Goal: Communication & Community: Share content

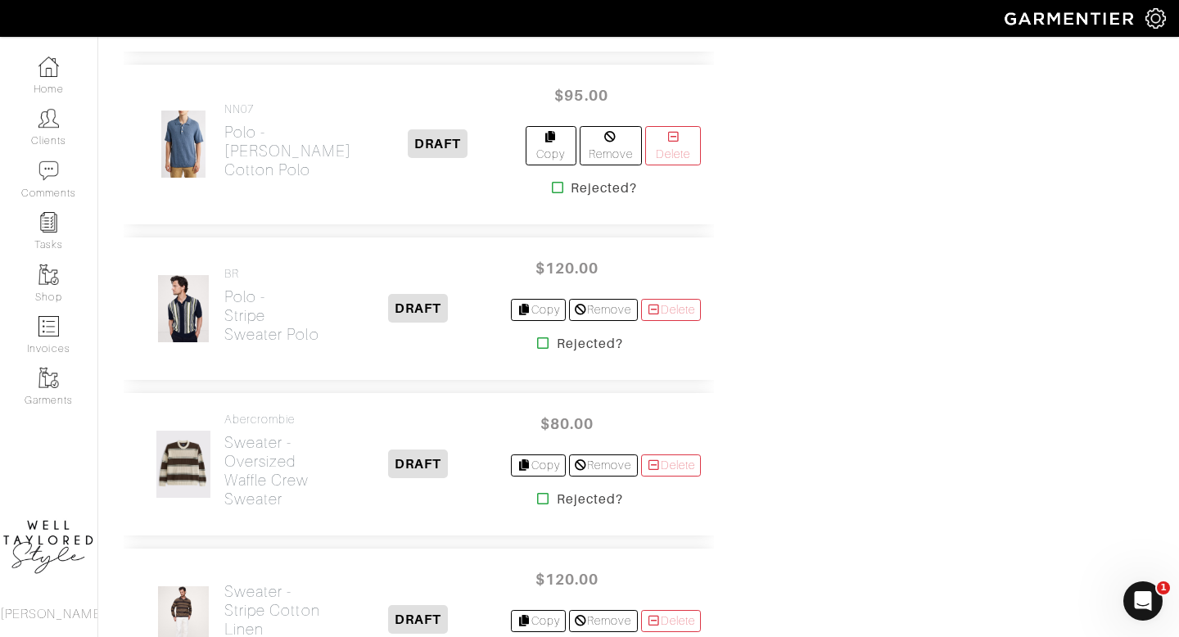
scroll to position [2045, 0]
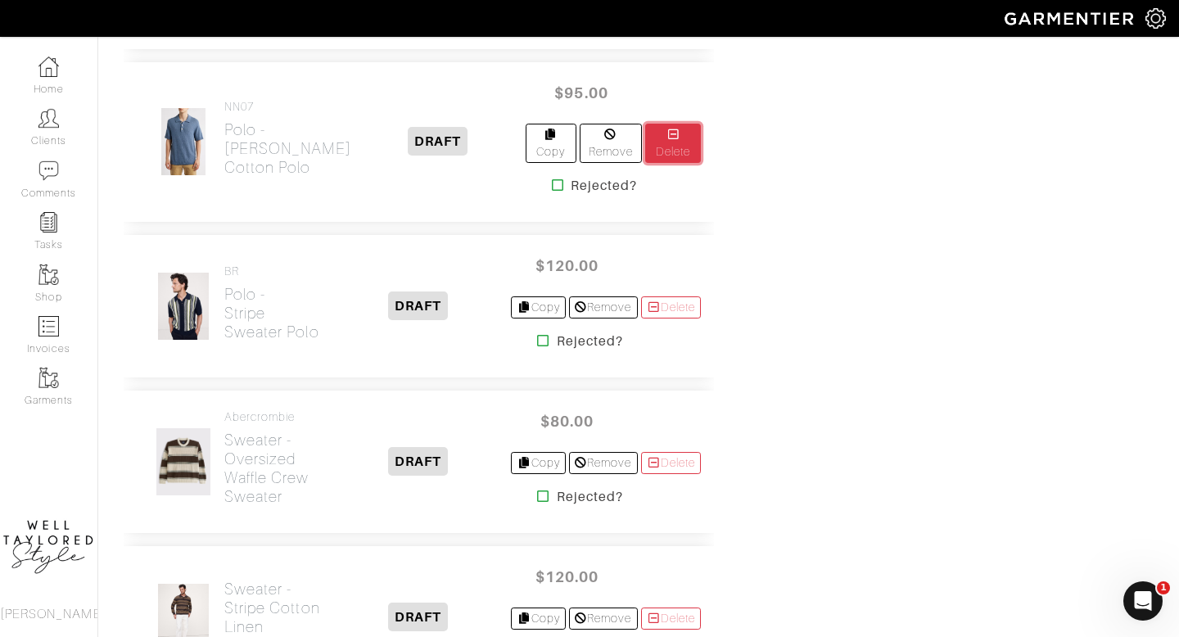
click at [658, 151] on link "Delete" at bounding box center [673, 143] width 56 height 39
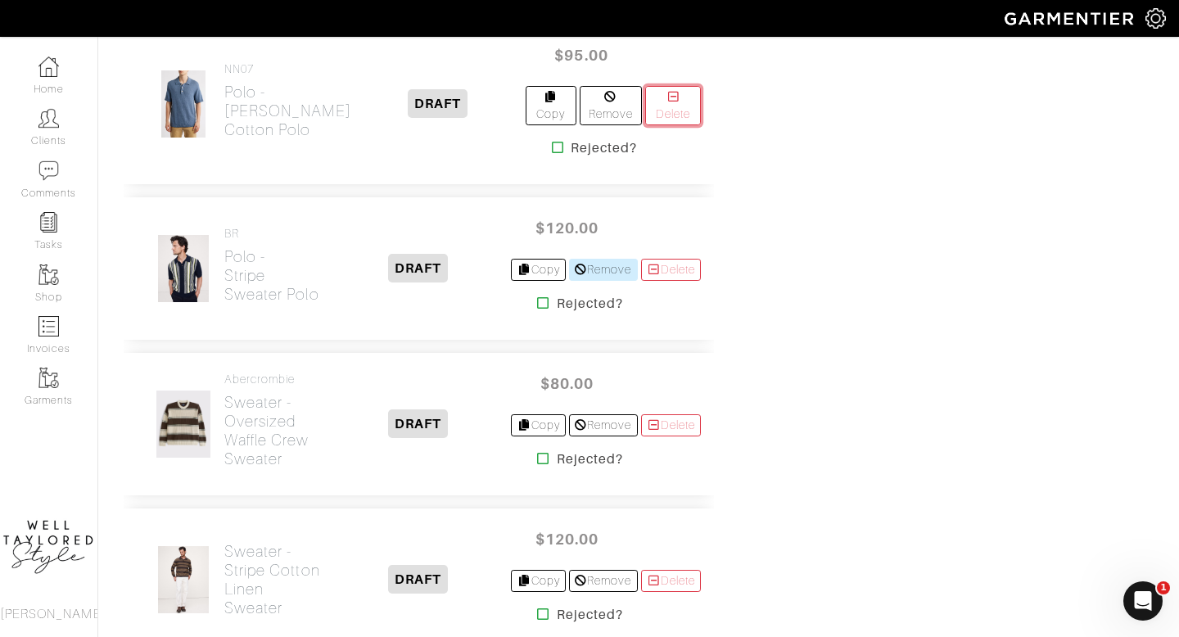
scroll to position [2085, 0]
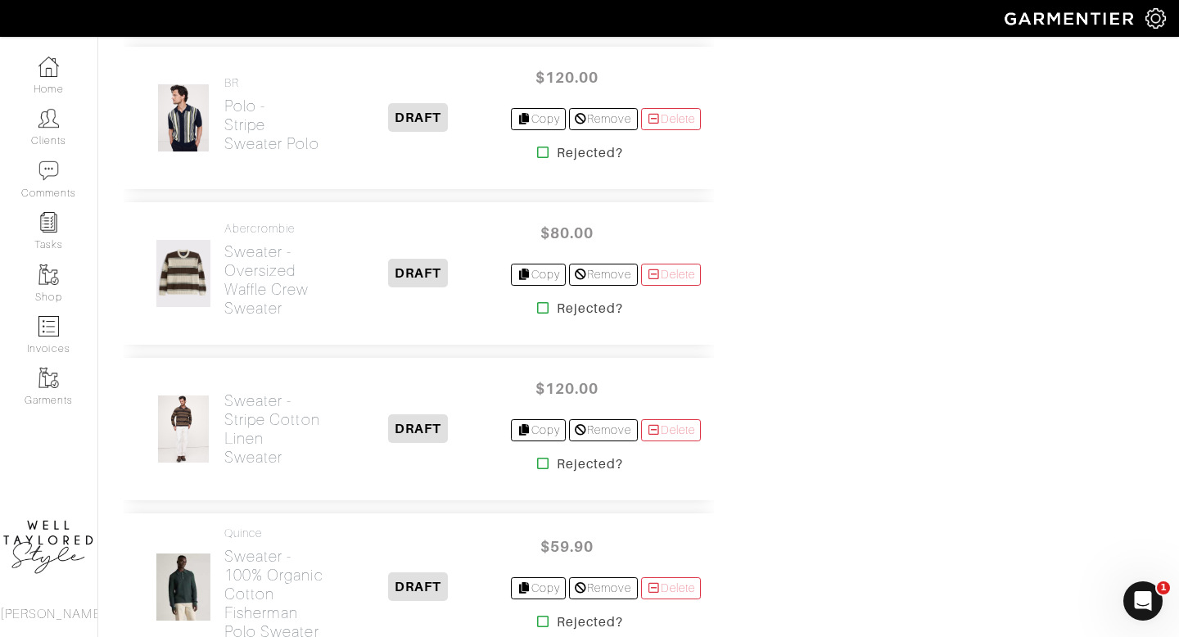
scroll to position [2063, 0]
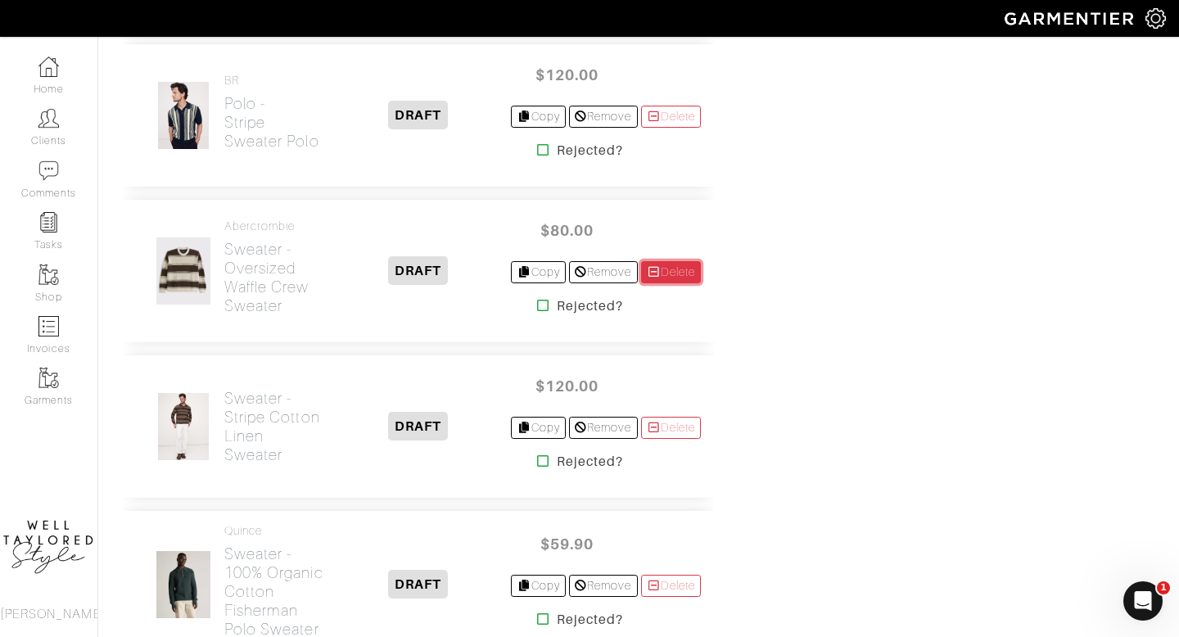
click at [658, 283] on link "Delete" at bounding box center [671, 272] width 61 height 22
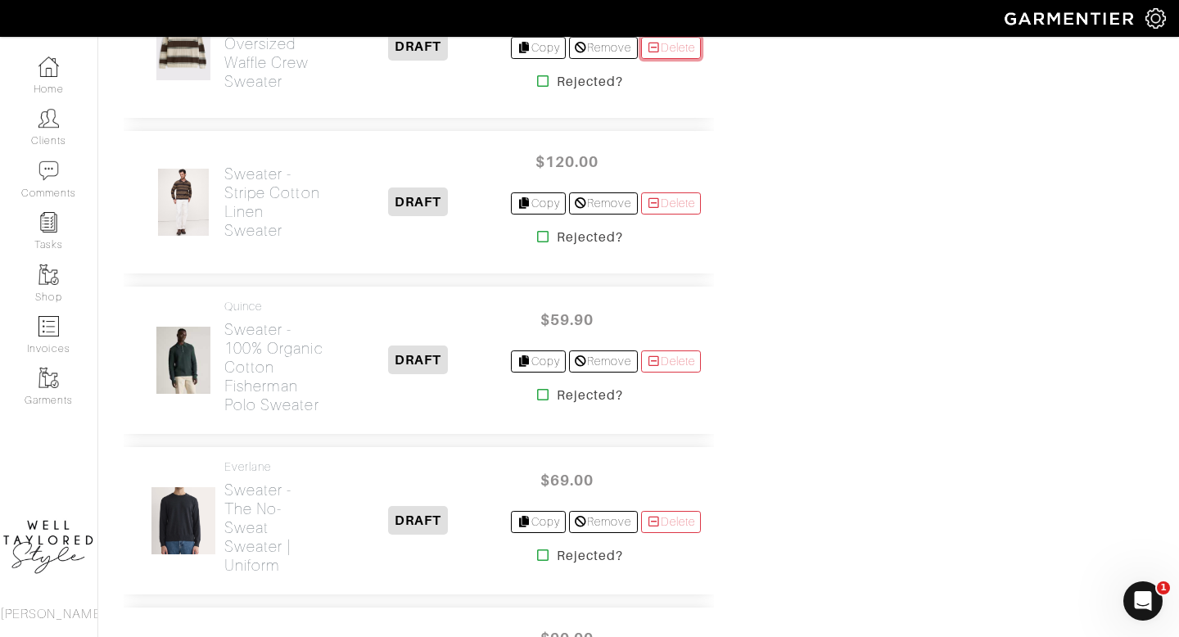
scroll to position [2289, 0]
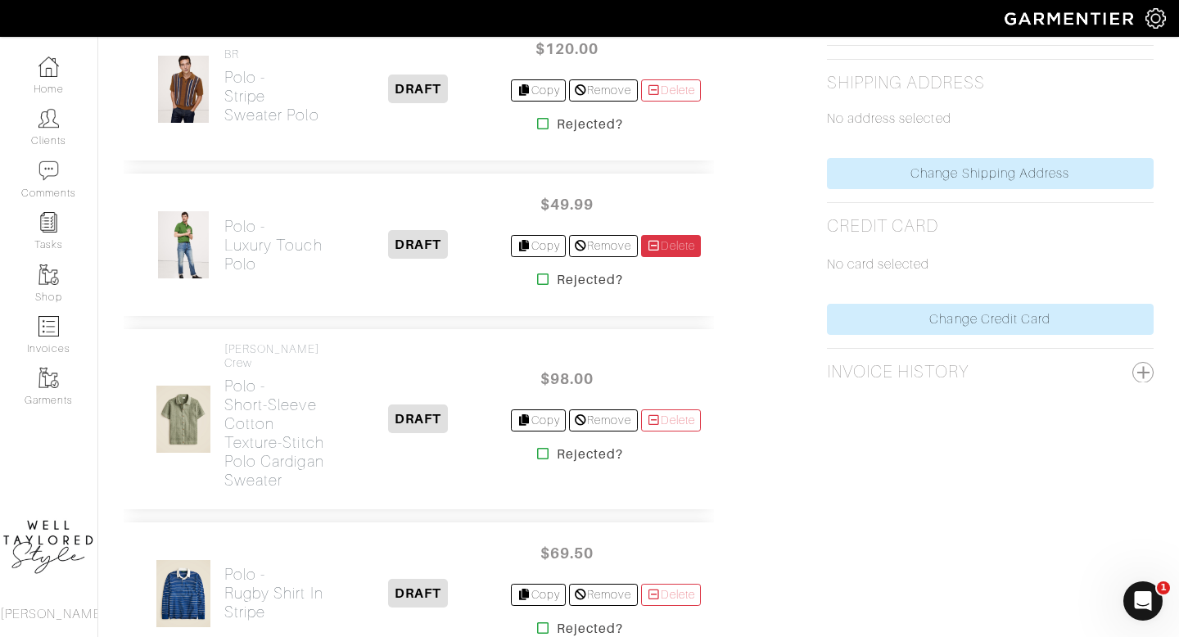
scroll to position [766, 0]
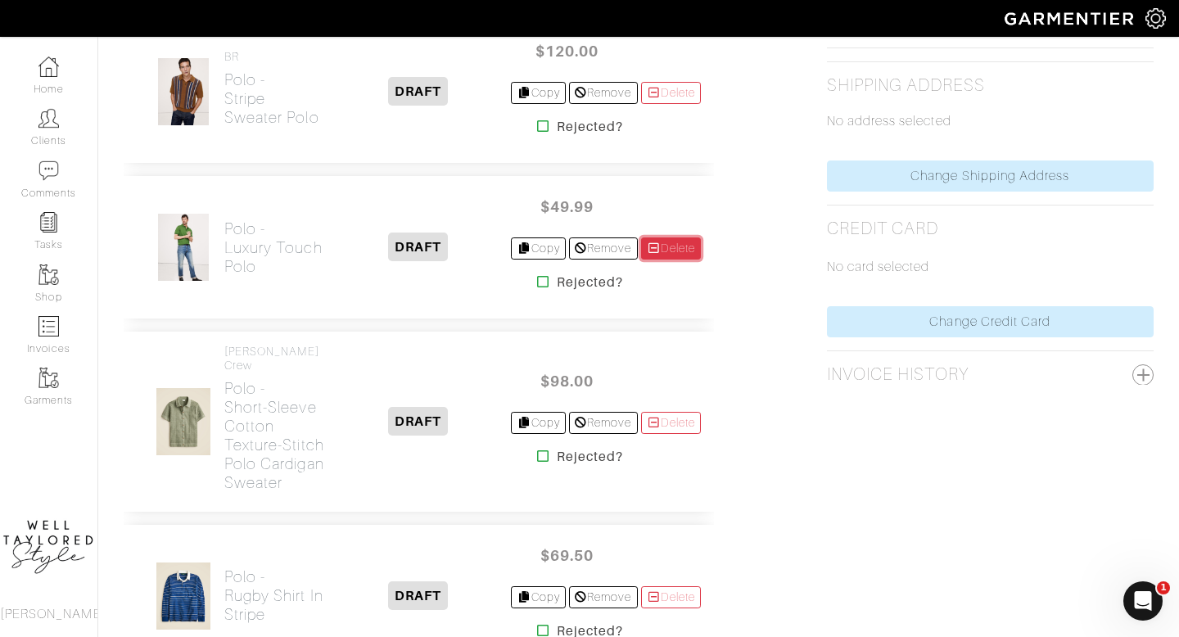
click at [669, 259] on link "Delete" at bounding box center [671, 248] width 61 height 22
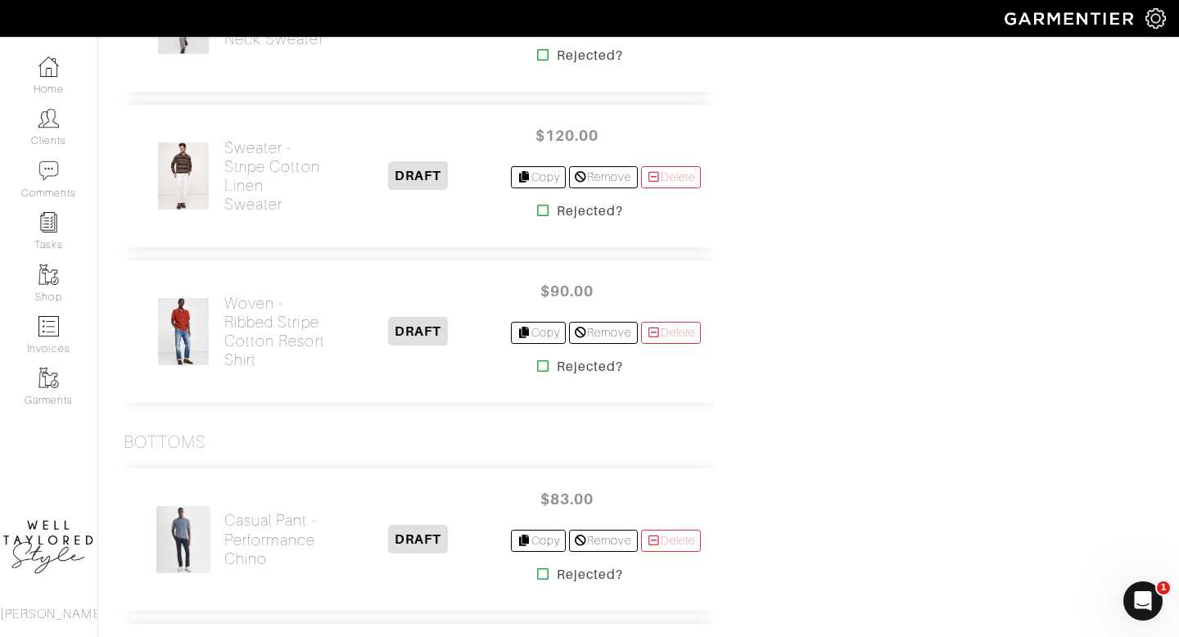
scroll to position [2509, 0]
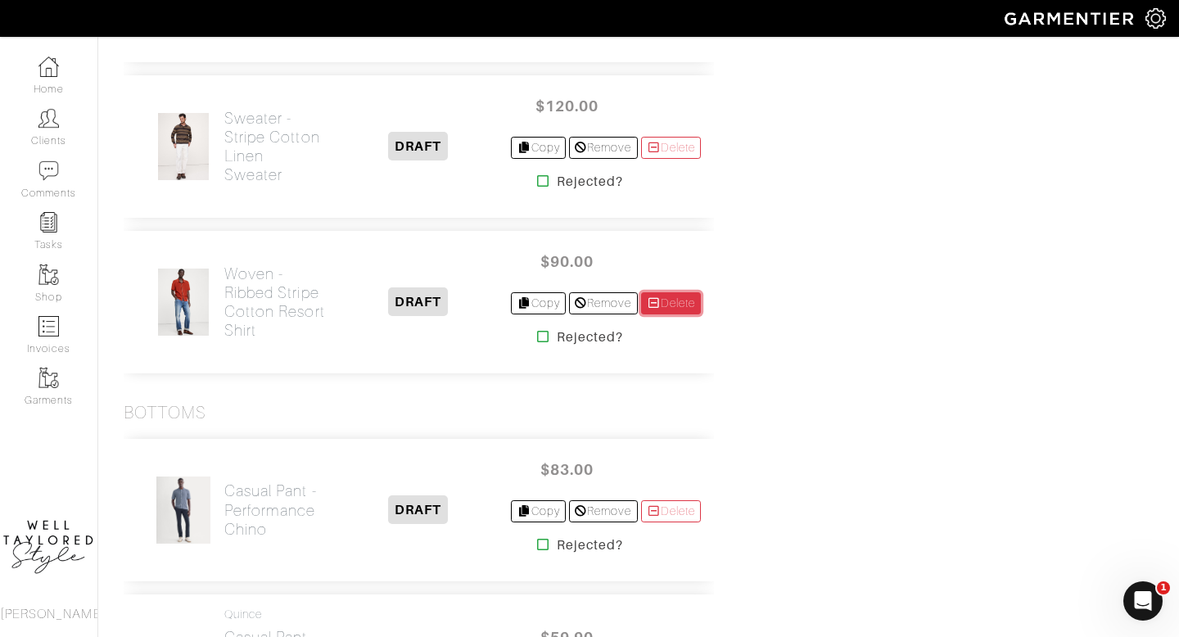
click at [661, 314] on link "Delete" at bounding box center [671, 303] width 61 height 22
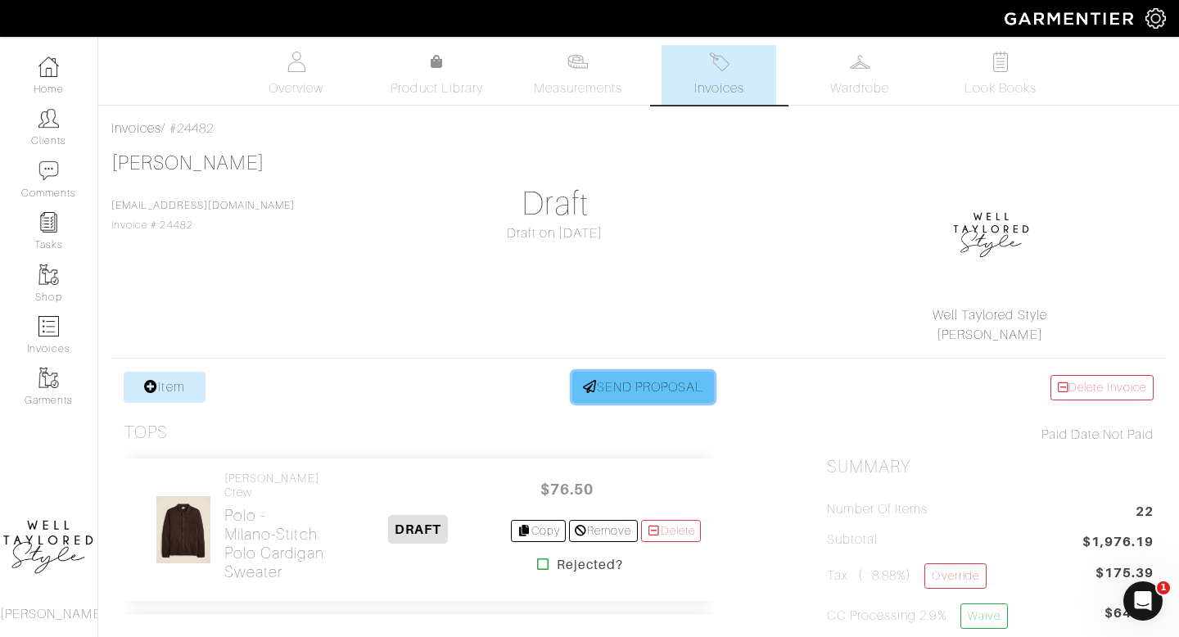
click at [660, 402] on link "SEND PROPOSAL" at bounding box center [643, 387] width 142 height 31
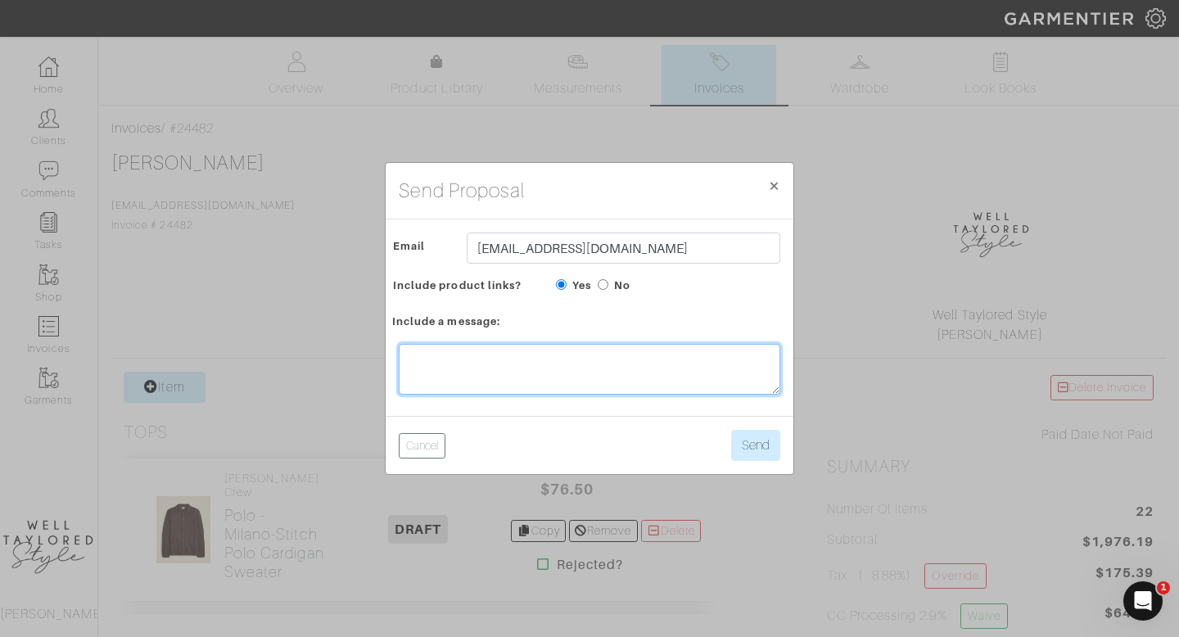
click at [554, 360] on textarea at bounding box center [589, 369] width 381 height 51
type textarea "Fall preview!!Let me know what you want to order."
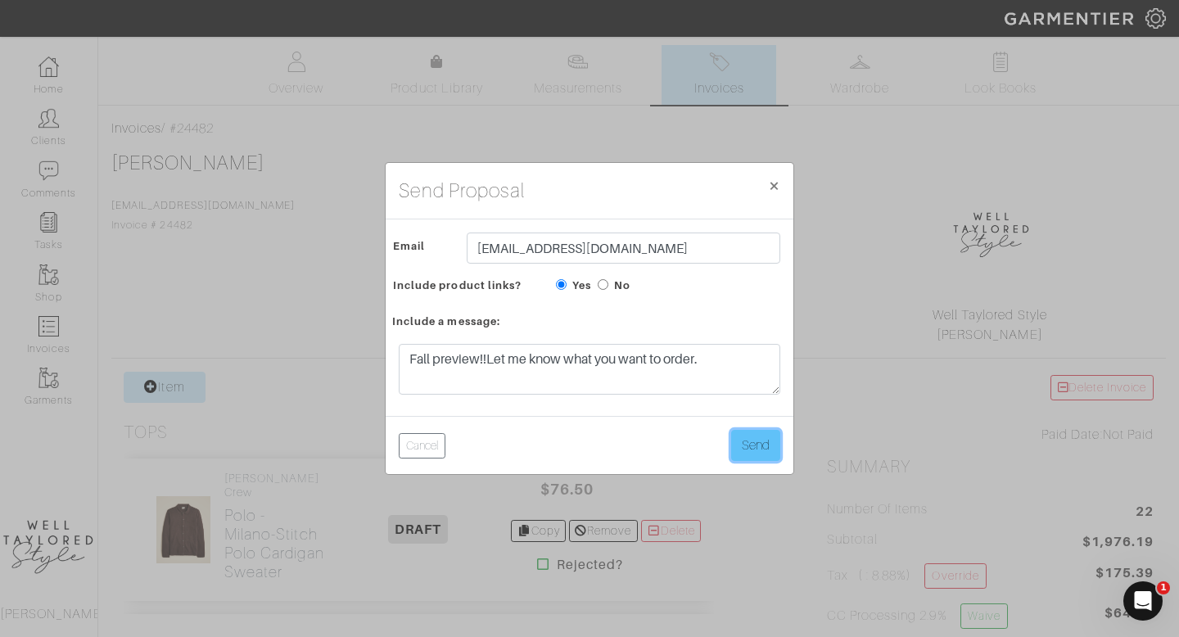
click at [771, 454] on button "Send" at bounding box center [755, 445] width 49 height 31
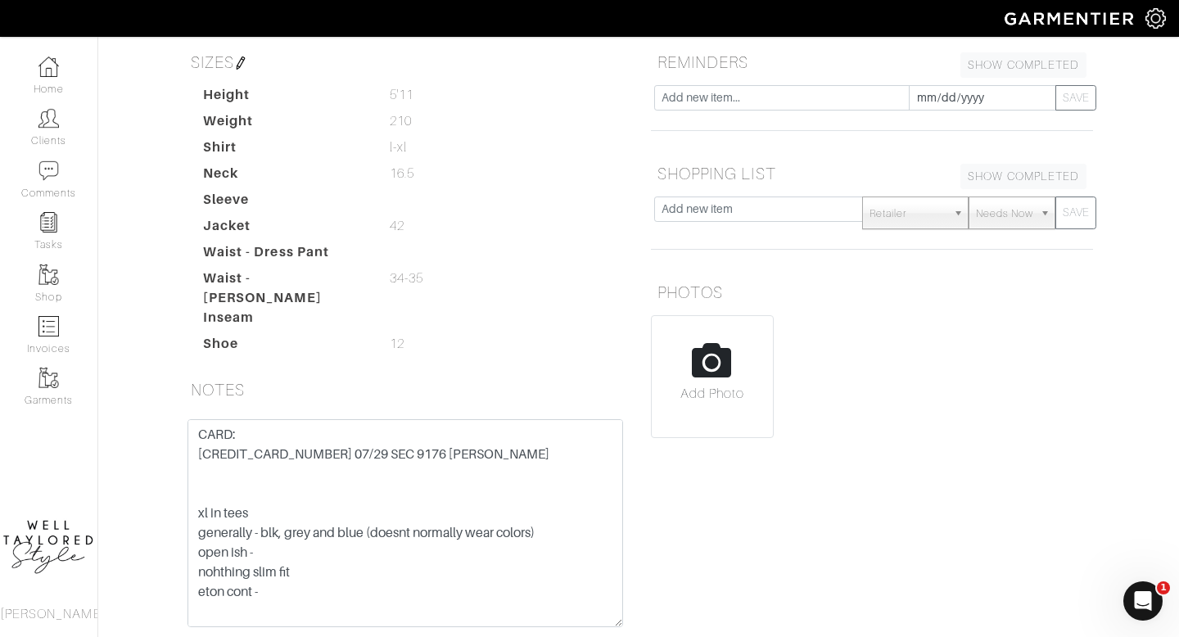
scroll to position [304, 0]
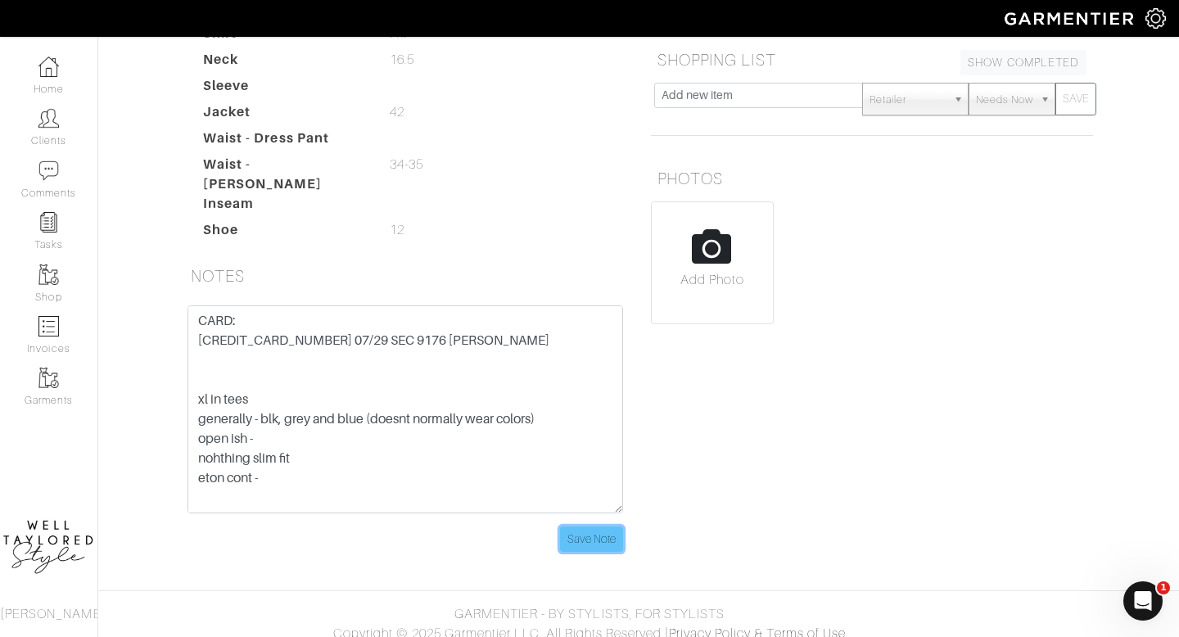
click at [593, 526] on input "Save Note" at bounding box center [591, 538] width 63 height 25
click at [53, 131] on link "Clients" at bounding box center [48, 127] width 97 height 52
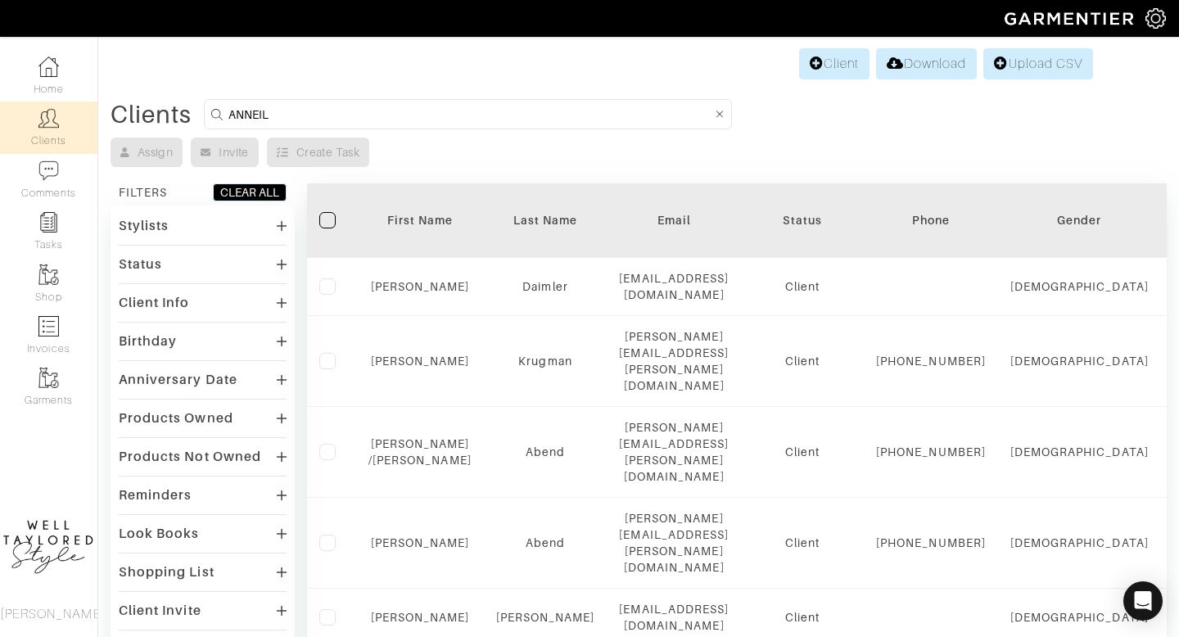
type input "ANNEIL"
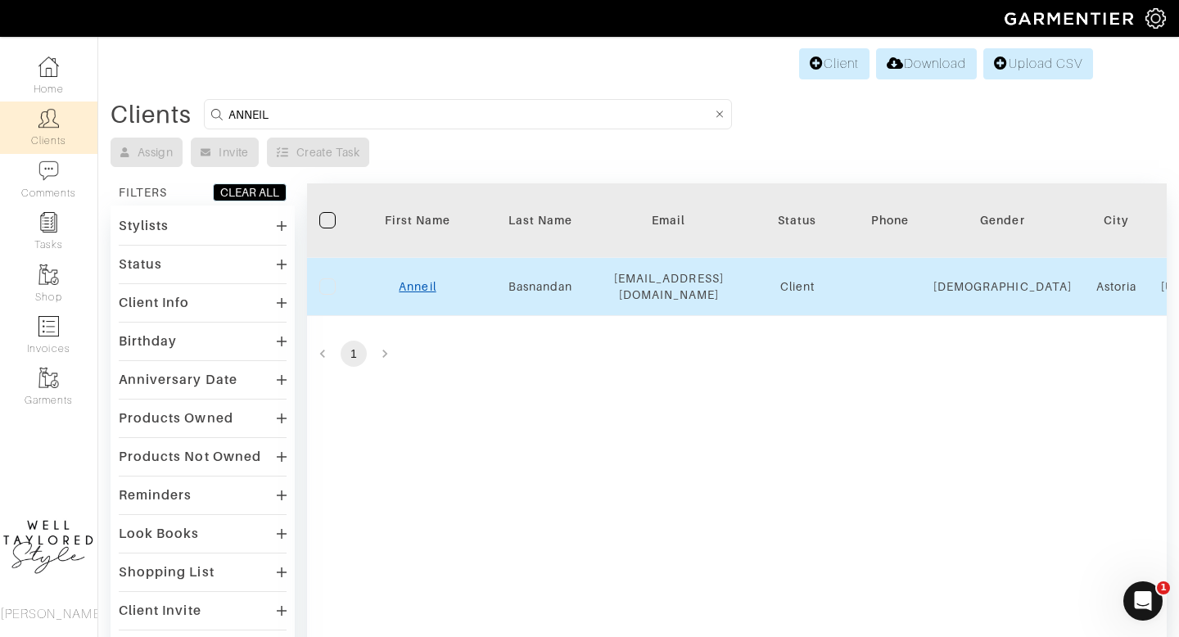
click at [418, 289] on link "Anneil" at bounding box center [417, 286] width 37 height 13
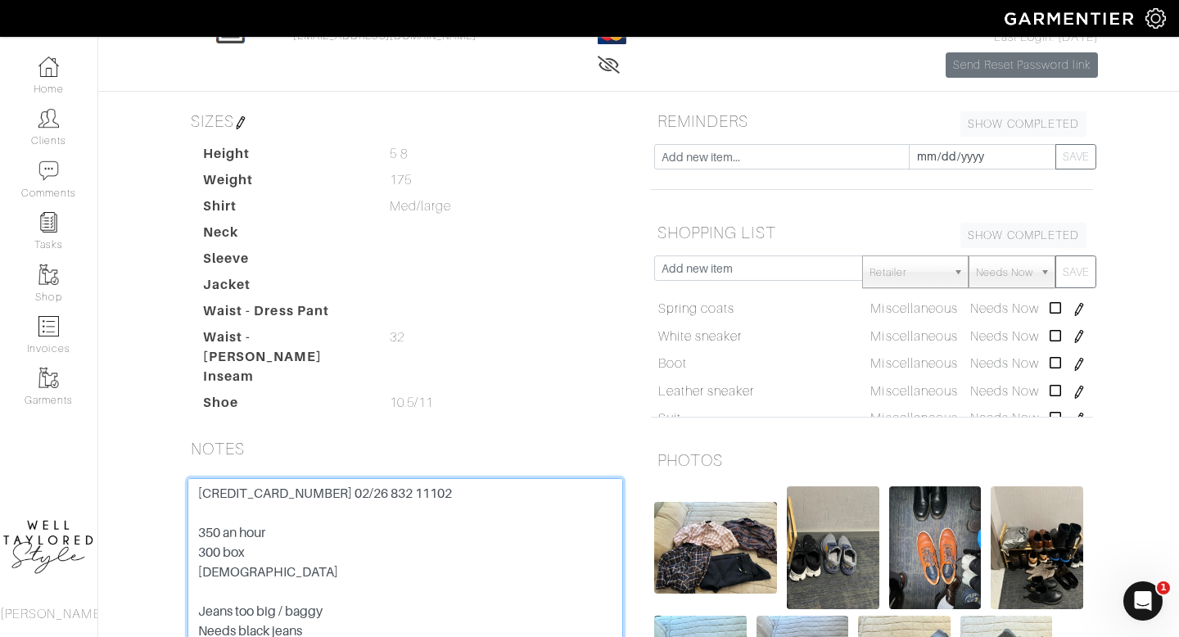
click at [224, 535] on textarea "[CREDIT_CARD_NUMBER] 02/26 832 11102 350 an hour 300 box [DEMOGRAPHIC_DATA] Jea…" at bounding box center [404, 582] width 435 height 208
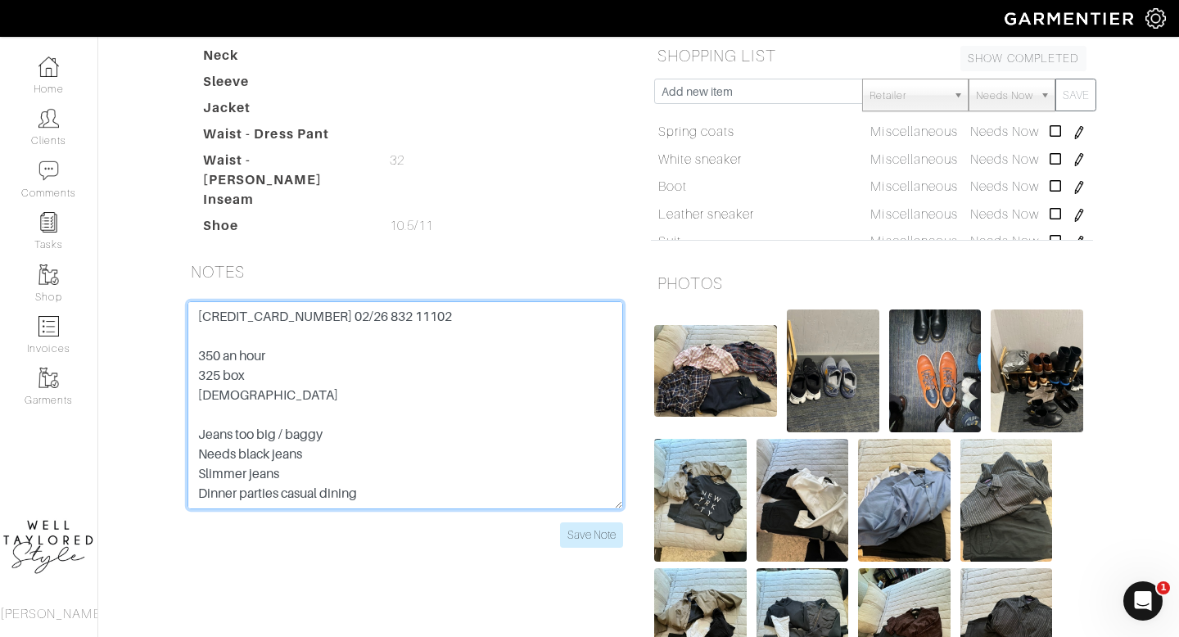
scroll to position [327, 0]
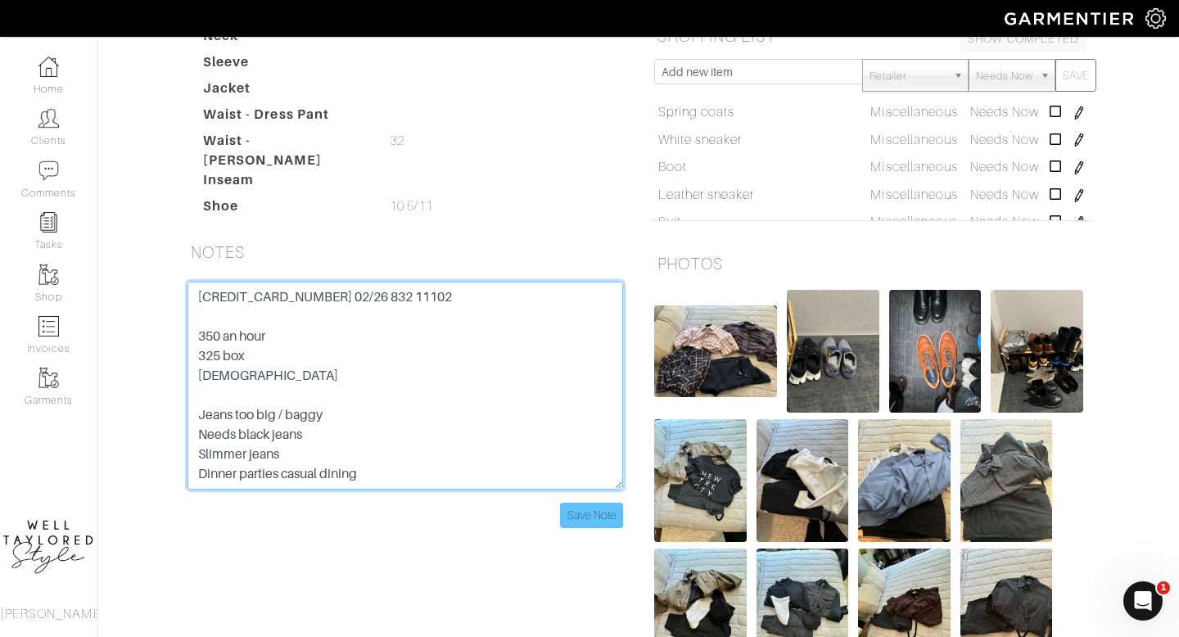
type textarea "[CREDIT_CARD_NUMBER] 02/26 832 11102 350 an hour 325 box [DEMOGRAPHIC_DATA] Jea…"
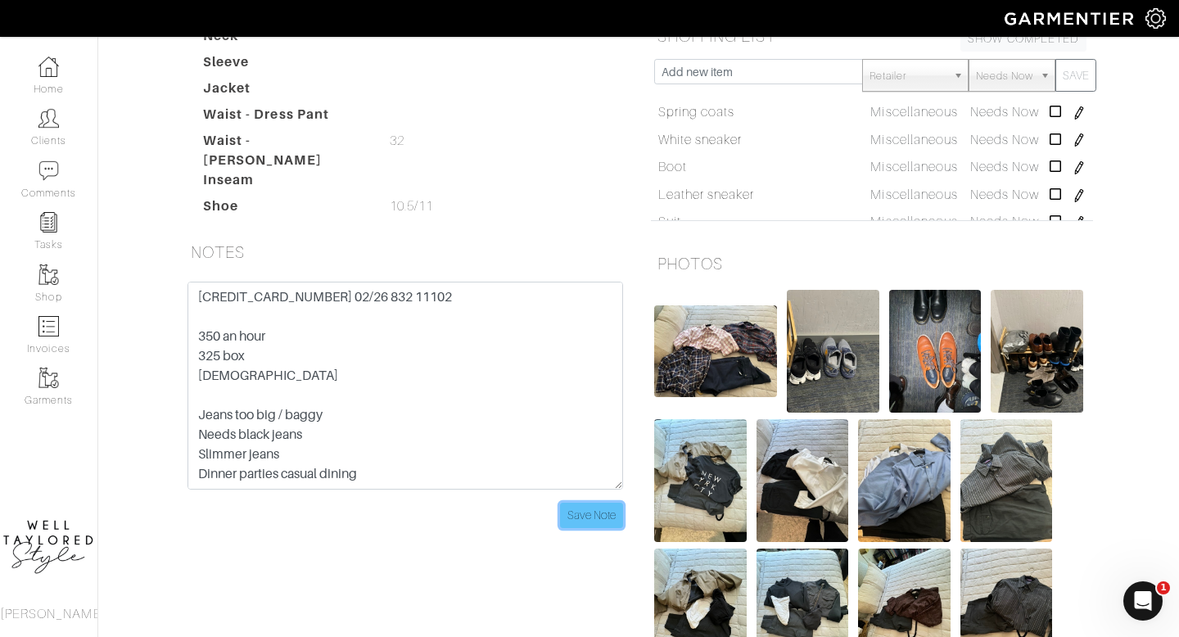
click at [577, 512] on input "Save Note" at bounding box center [591, 515] width 63 height 25
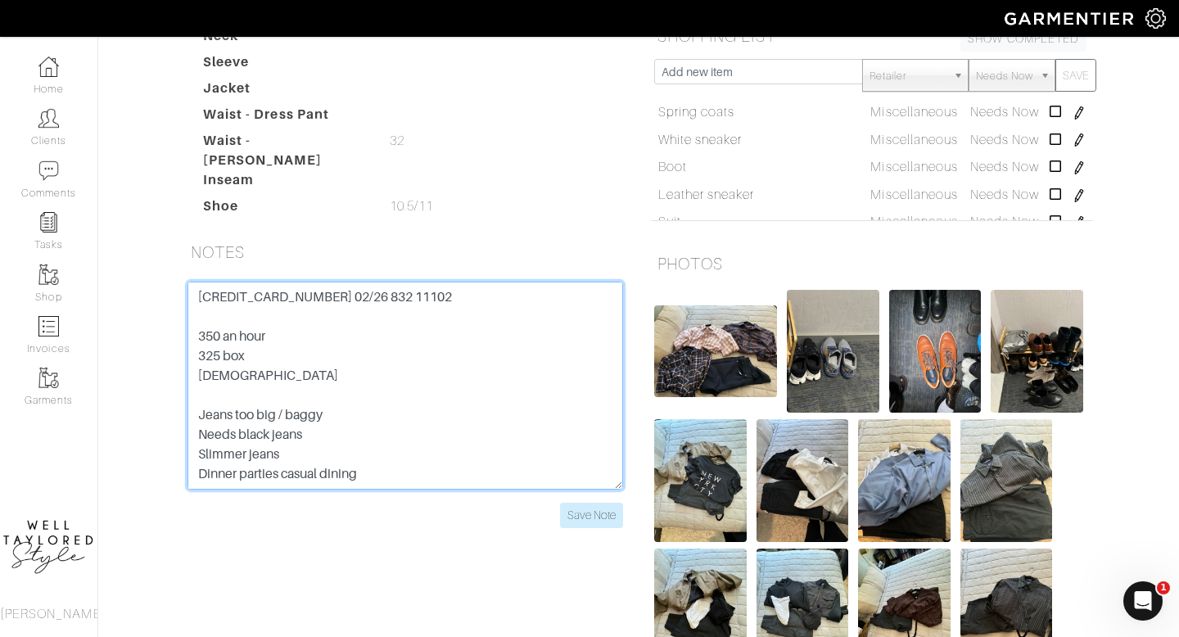
click at [265, 340] on textarea "[CREDIT_CARD_NUMBER] 02/26 832 11102 350 an hour 300 box [DEMOGRAPHIC_DATA] Jea…" at bounding box center [404, 386] width 435 height 208
